Goal: Information Seeking & Learning: Learn about a topic

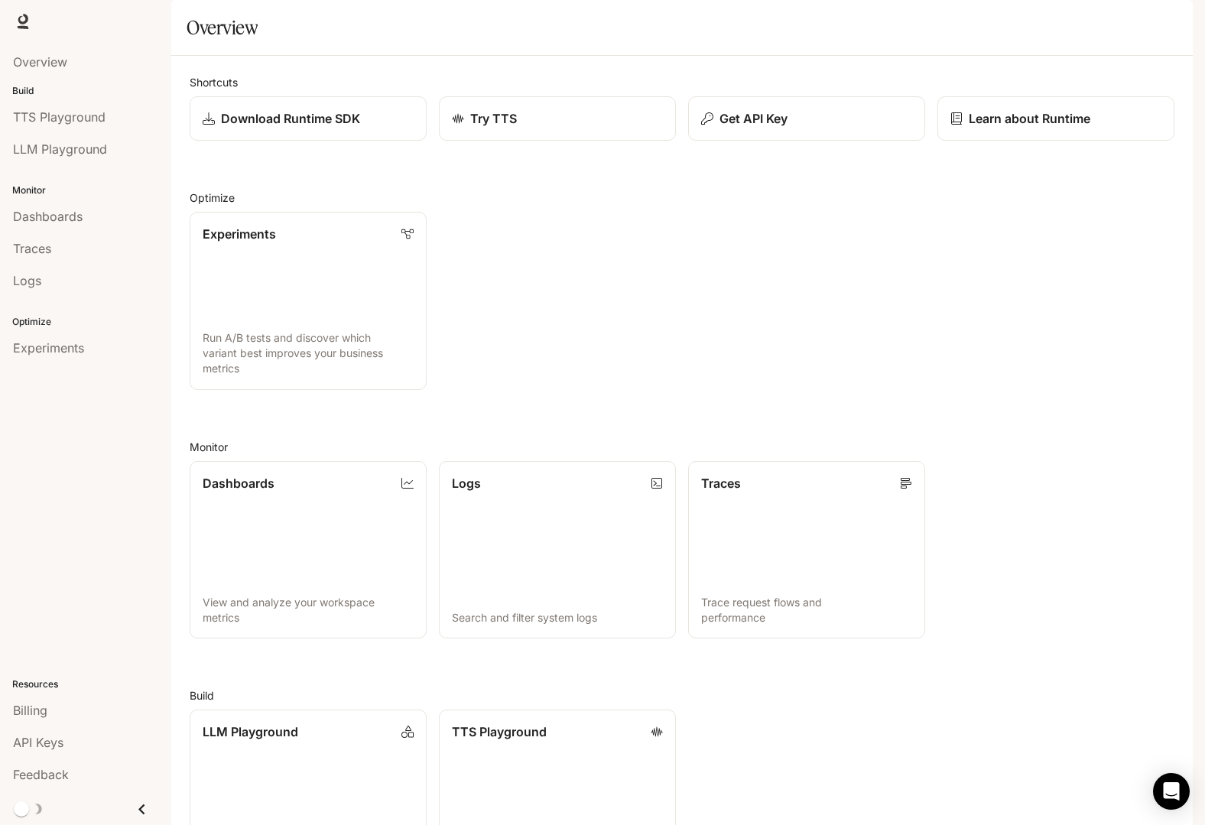
click at [1169, 29] on img "button" at bounding box center [1171, 21] width 21 height 21
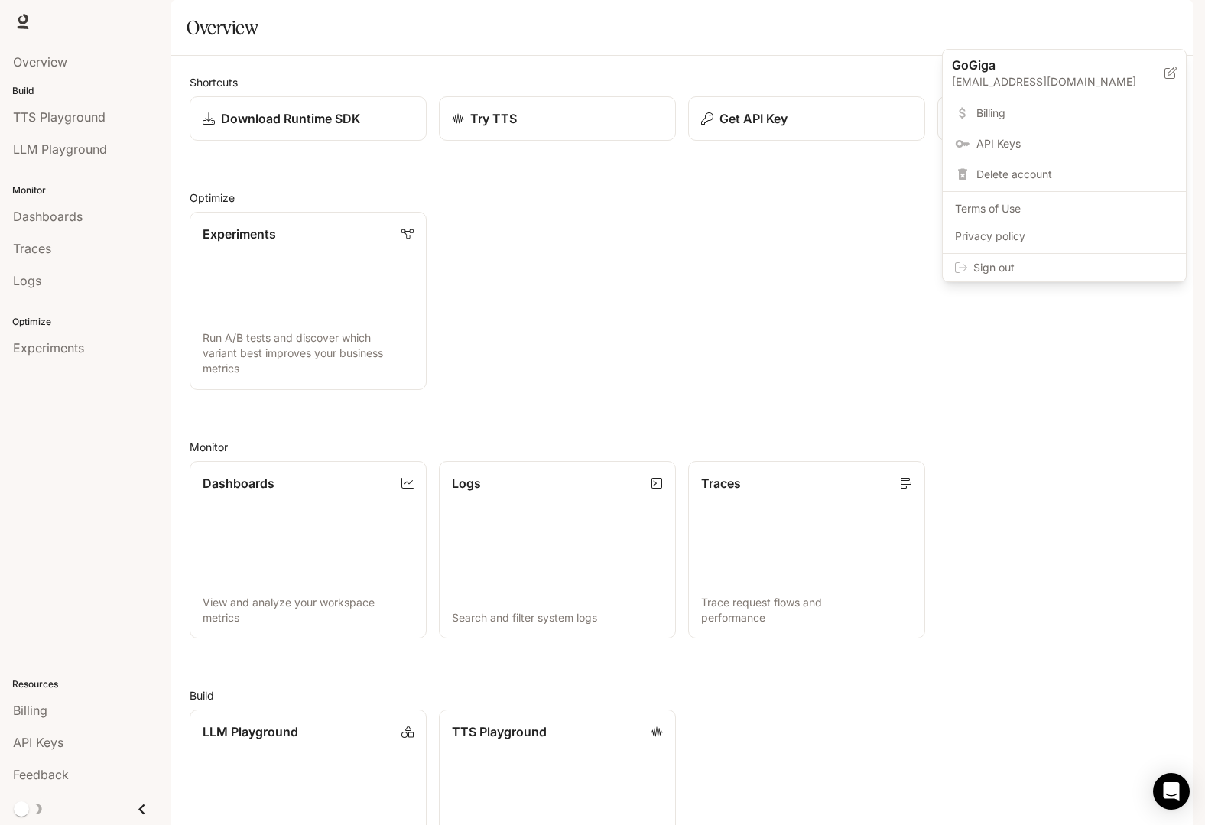
click at [1015, 119] on span "Billing" at bounding box center [1075, 113] width 197 height 15
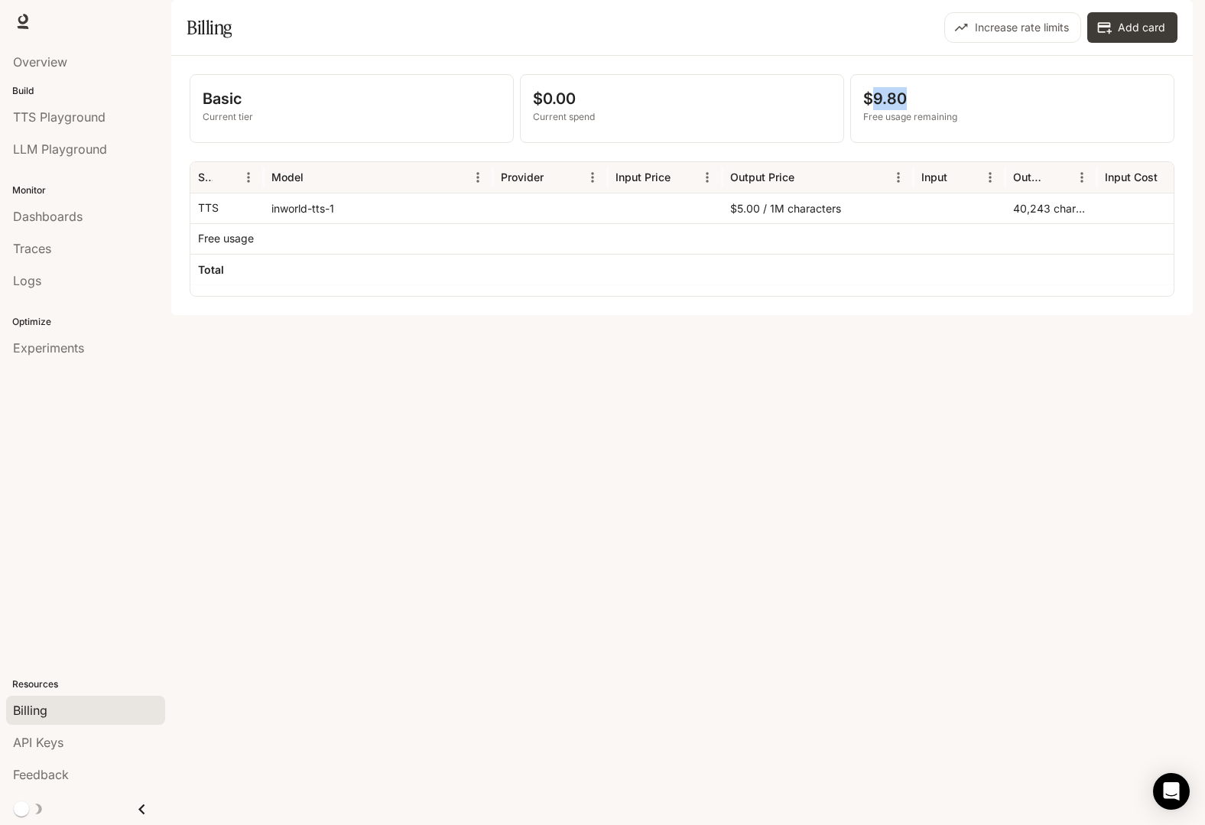
drag, startPoint x: 921, startPoint y: 135, endPoint x: 870, endPoint y: 132, distance: 51.3
click at [870, 110] on p "$9.80" at bounding box center [1012, 98] width 298 height 23
click at [899, 110] on p "$9.80" at bounding box center [1012, 98] width 298 height 23
drag, startPoint x: 909, startPoint y: 141, endPoint x: 872, endPoint y: 141, distance: 37.5
click at [872, 110] on p "$9.80" at bounding box center [1012, 98] width 298 height 23
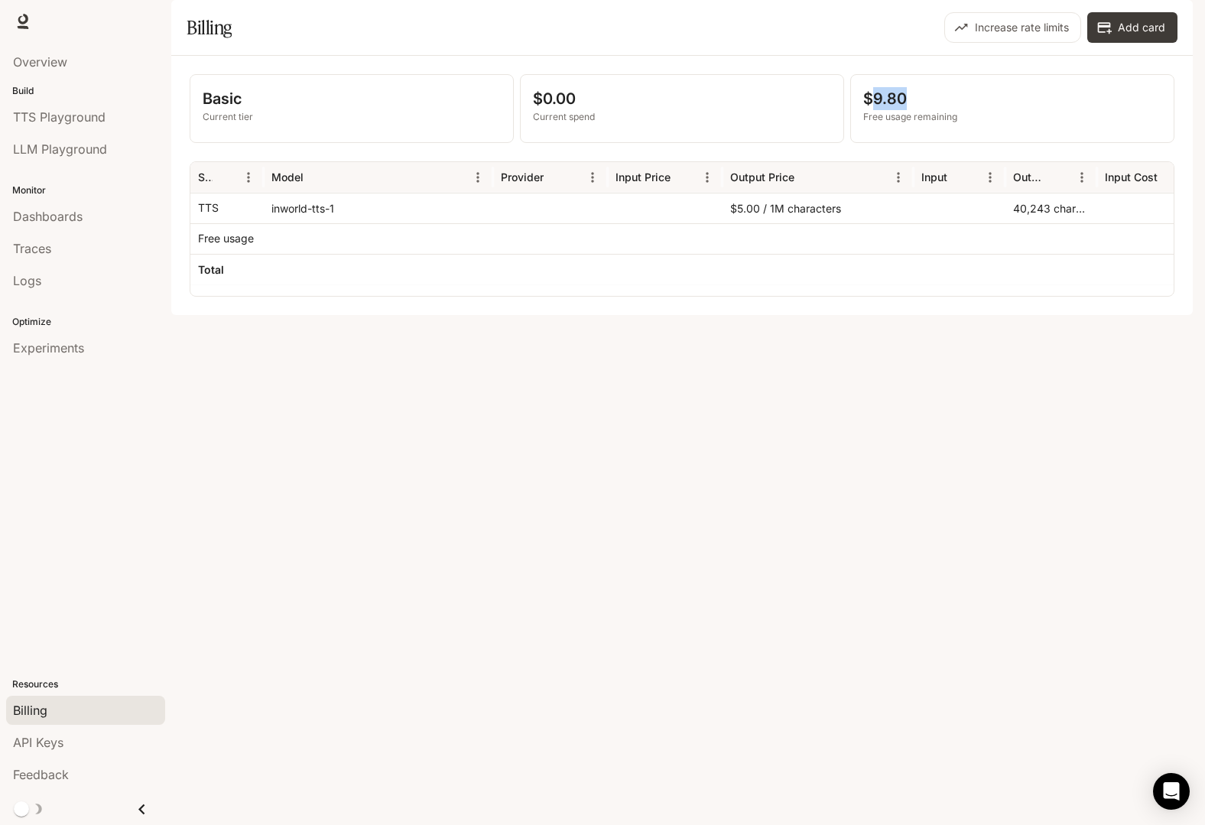
copy p "9.80"
click at [882, 110] on p "$9.80" at bounding box center [1012, 98] width 298 height 23
drag, startPoint x: 913, startPoint y: 138, endPoint x: 876, endPoint y: 140, distance: 37.5
click at [876, 110] on p "$9.80" at bounding box center [1012, 98] width 298 height 23
copy p "9.80"
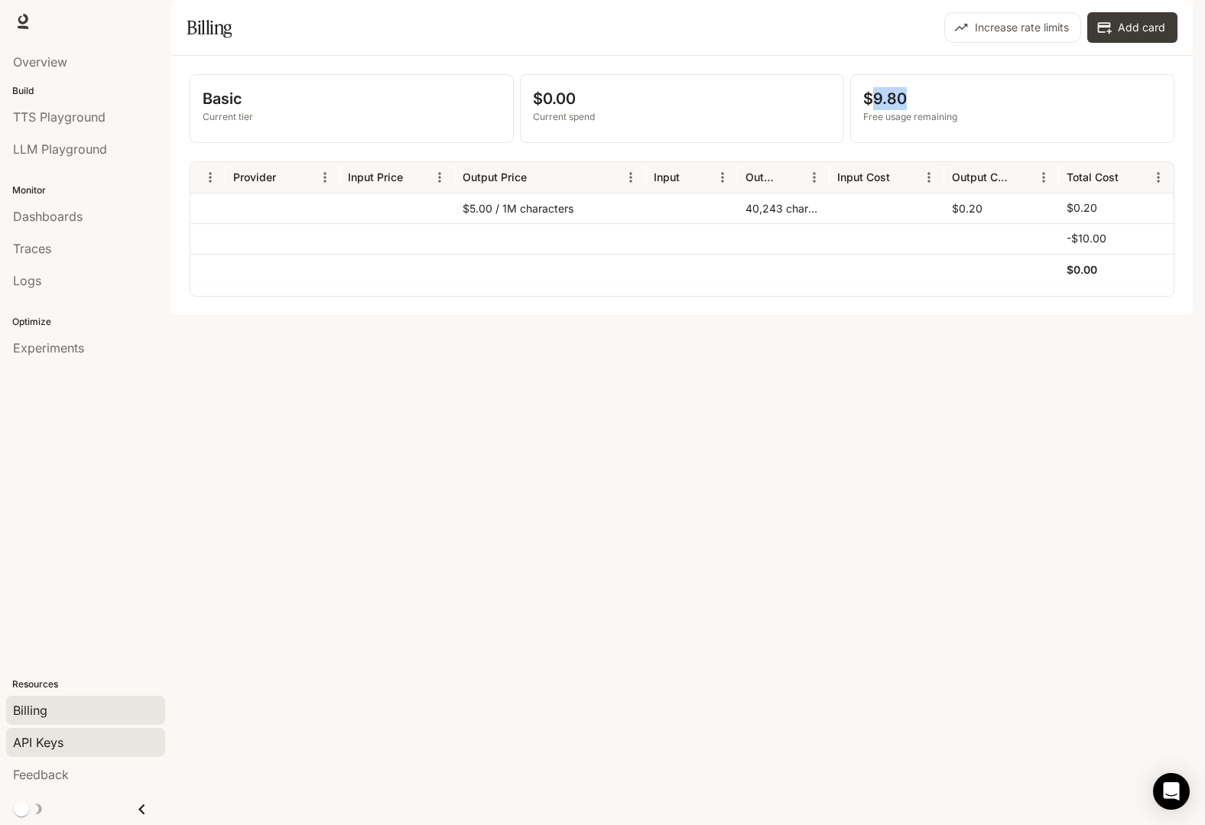
click at [62, 736] on span "API Keys" at bounding box center [38, 742] width 50 height 18
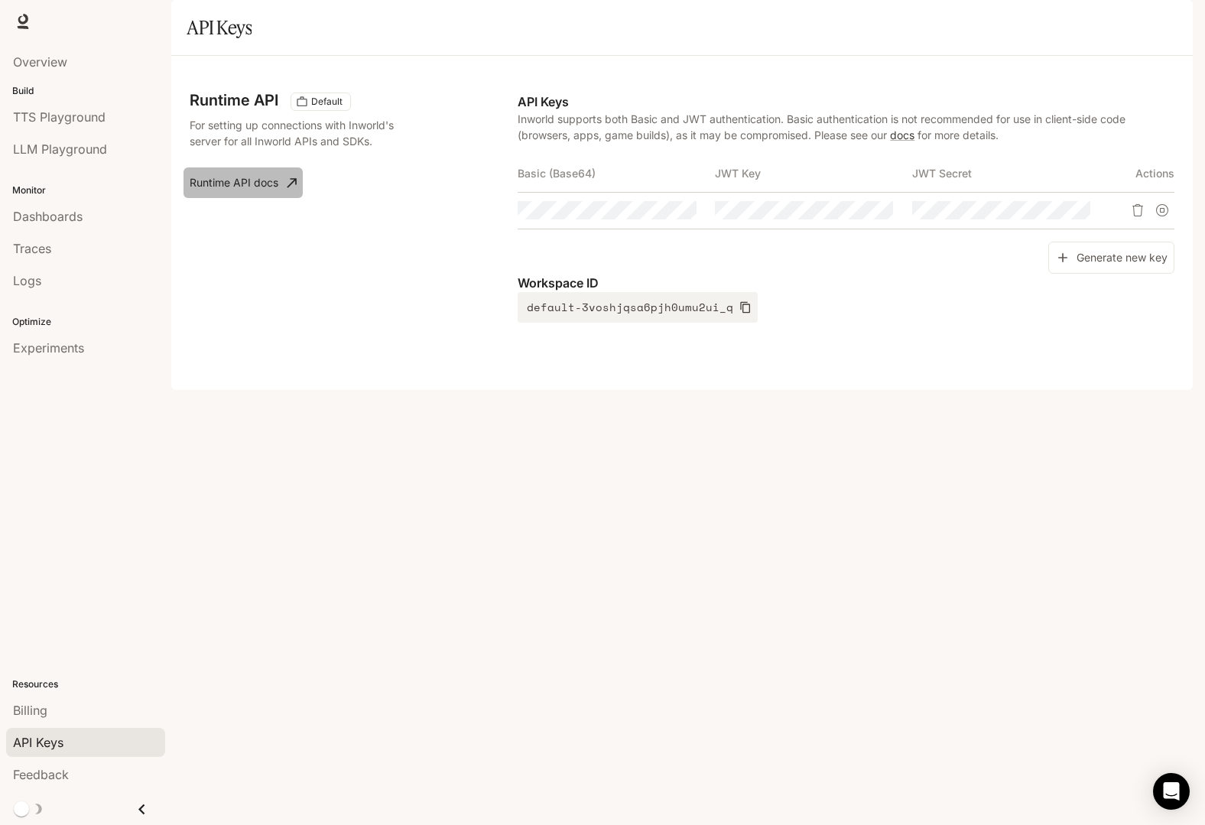
click at [268, 198] on link "Runtime API docs" at bounding box center [243, 182] width 119 height 31
